Goal: Task Accomplishment & Management: Manage account settings

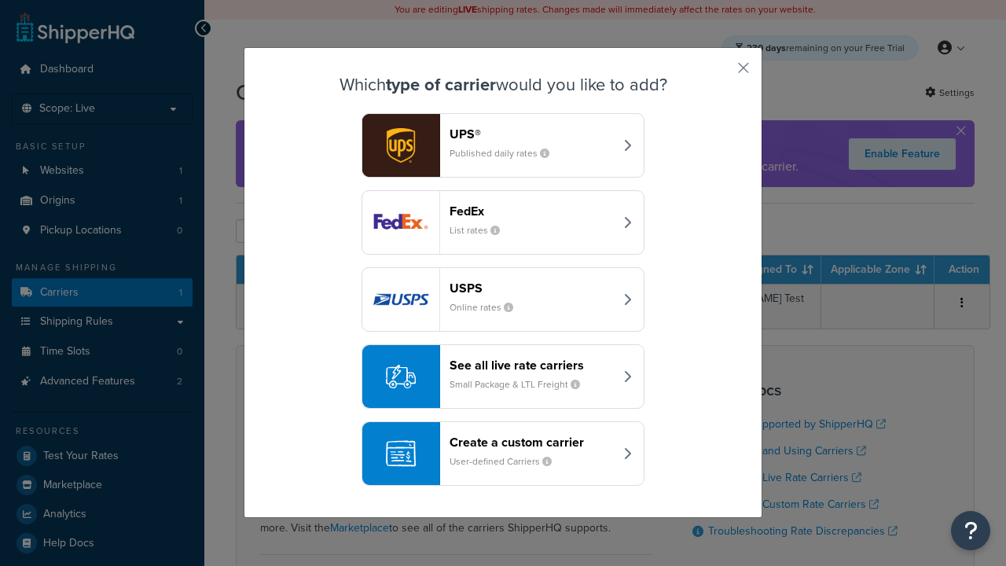
click at [531, 211] on header "FedEx" at bounding box center [532, 211] width 164 height 15
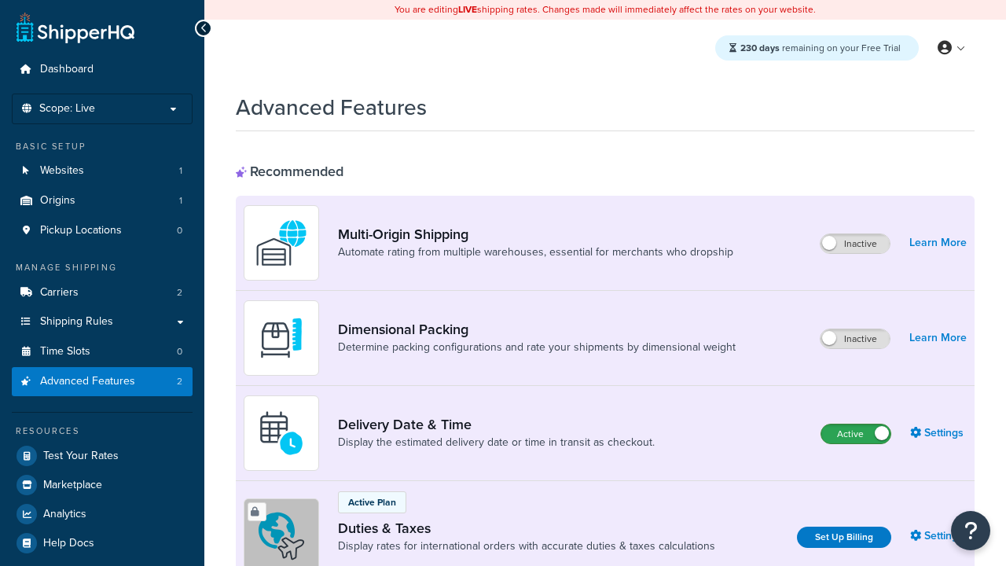
click at [856, 434] on label "Active" at bounding box center [856, 434] width 69 height 19
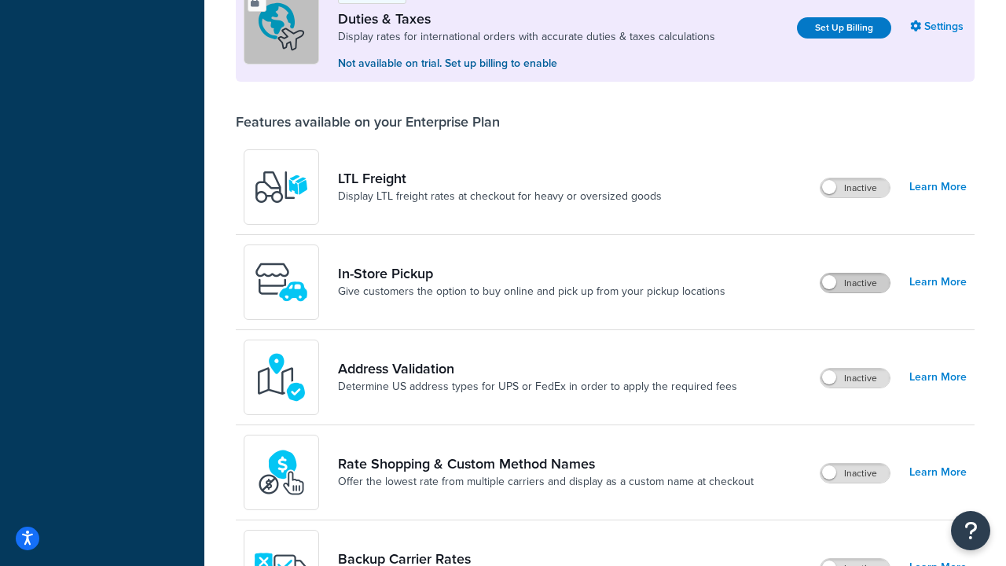
scroll to position [480, 0]
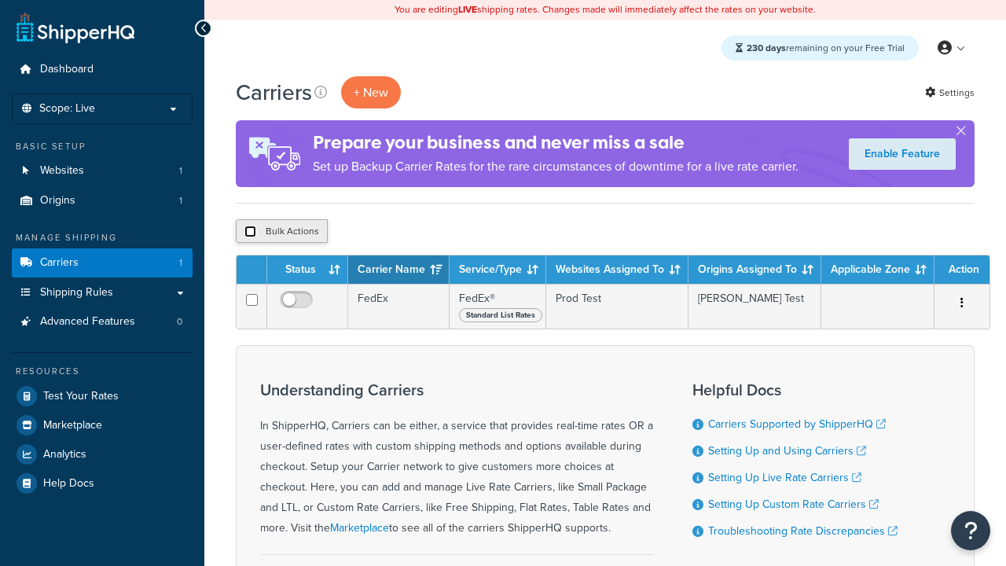
click at [250, 232] on input "checkbox" at bounding box center [251, 232] width 12 height 12
checkbox input "true"
click at [423, 232] on button "Delete" at bounding box center [419, 231] width 54 height 24
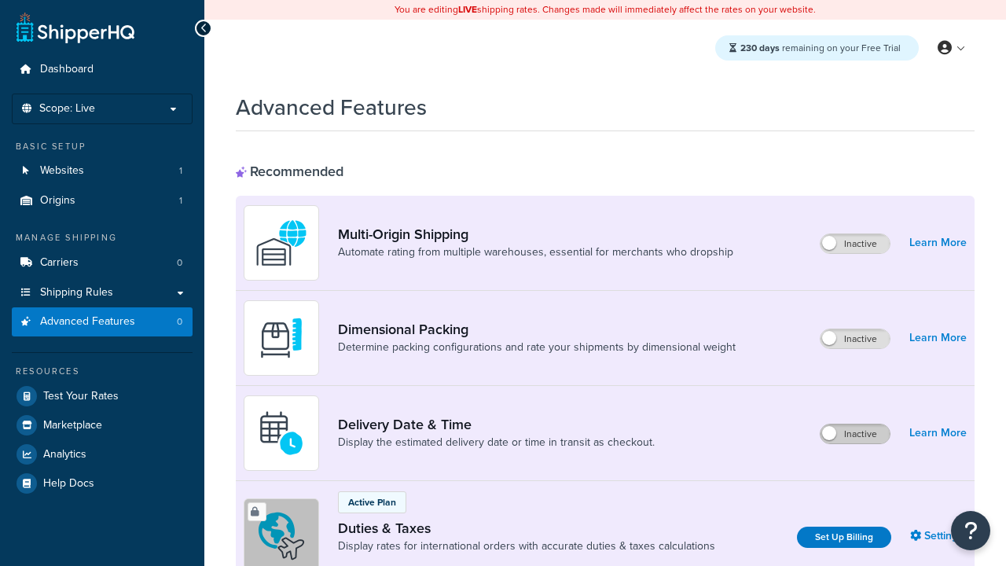
click at [855, 434] on label "Inactive" at bounding box center [855, 434] width 69 height 19
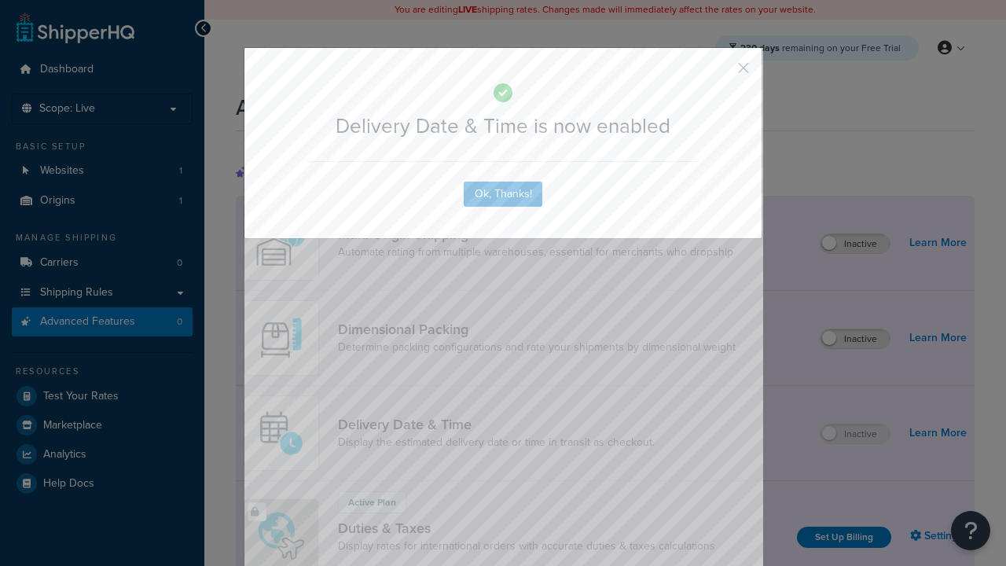
click at [720, 72] on button "button" at bounding box center [721, 74] width 4 height 4
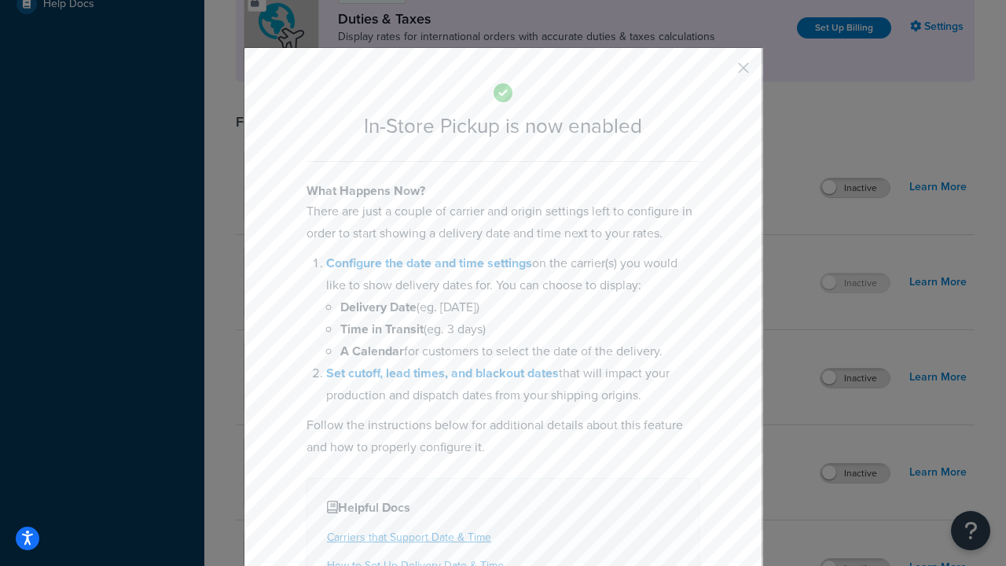
click at [720, 72] on button "button" at bounding box center [721, 74] width 4 height 4
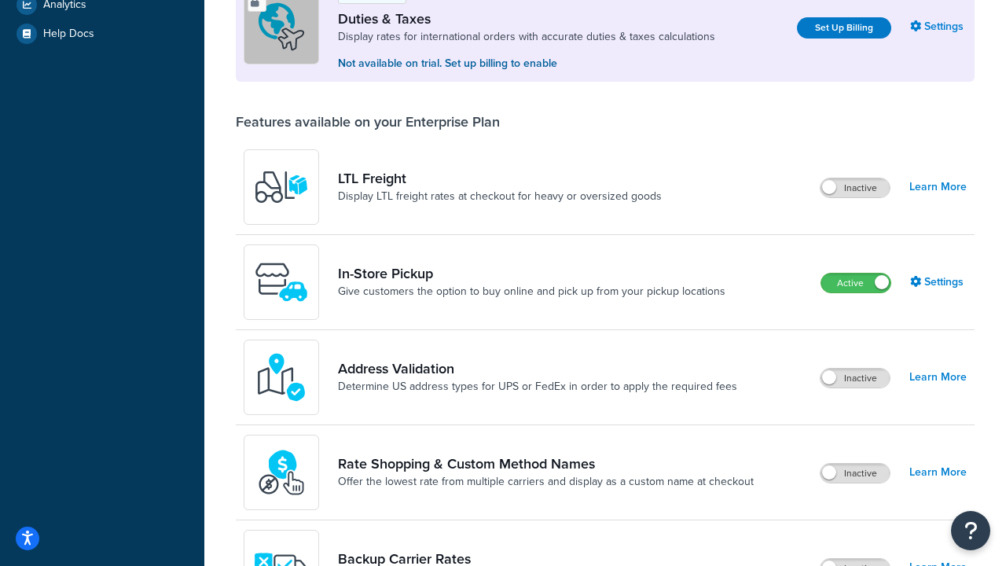
scroll to position [539, 0]
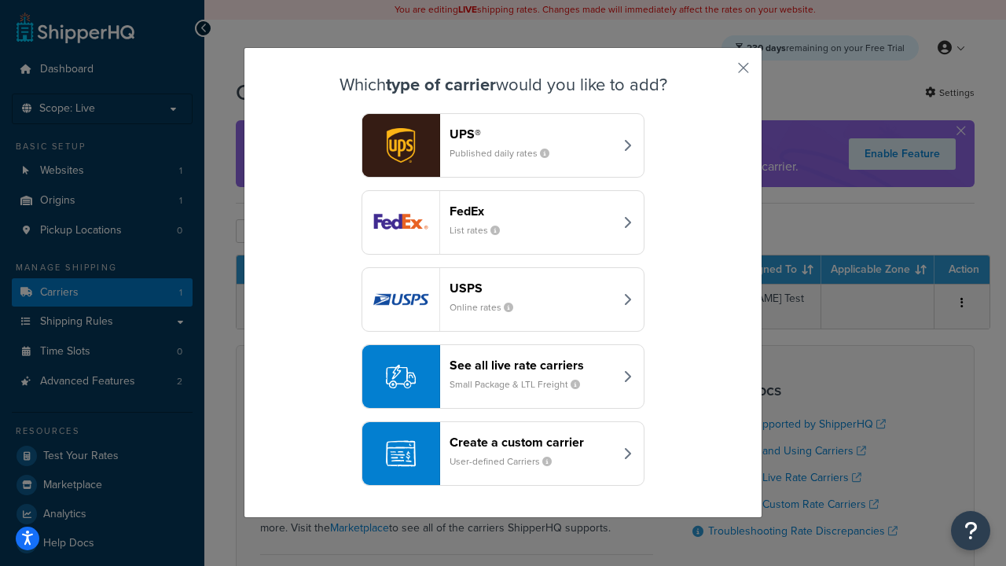
click at [503, 454] on div "Create a custom carrier User-defined Carriers" at bounding box center [532, 454] width 164 height 38
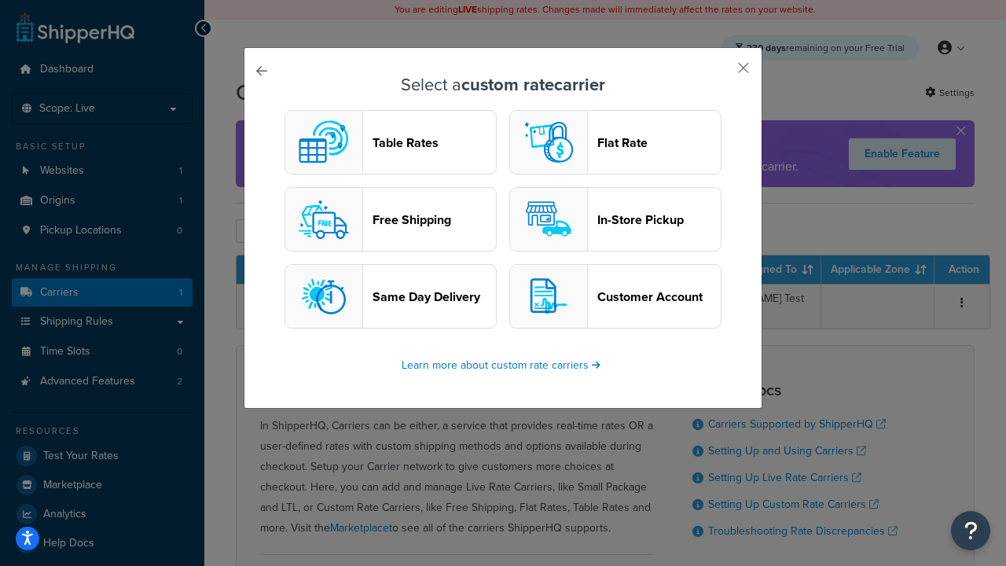
click at [616, 219] on header "In-Store Pickup" at bounding box center [659, 219] width 123 height 15
